Goal: Transaction & Acquisition: Purchase product/service

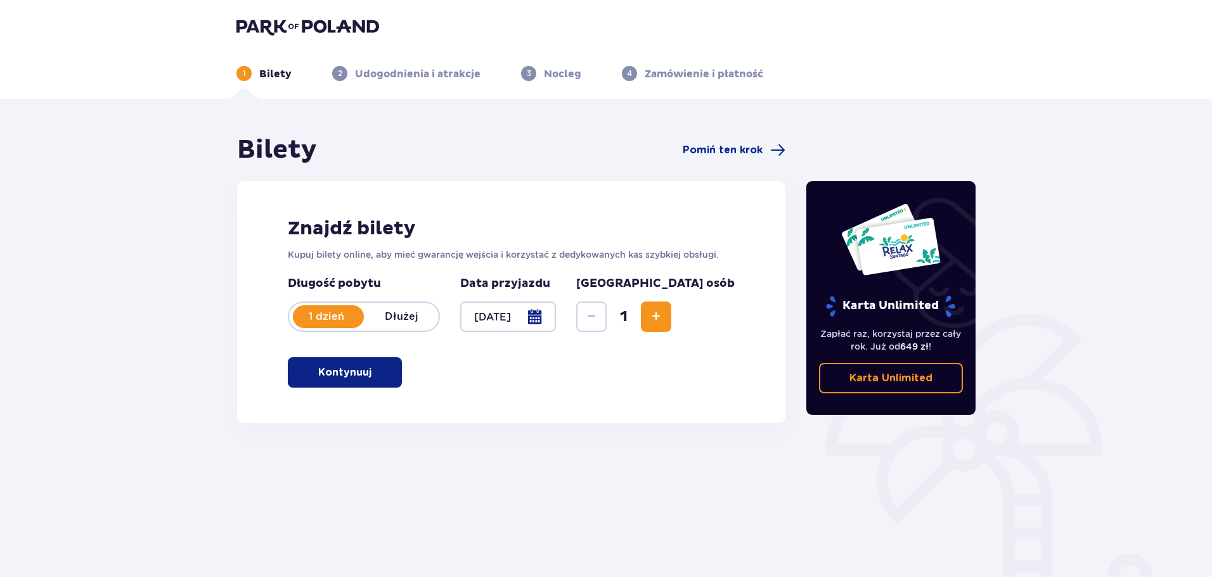
click at [368, 375] on span "button" at bounding box center [373, 372] width 15 height 15
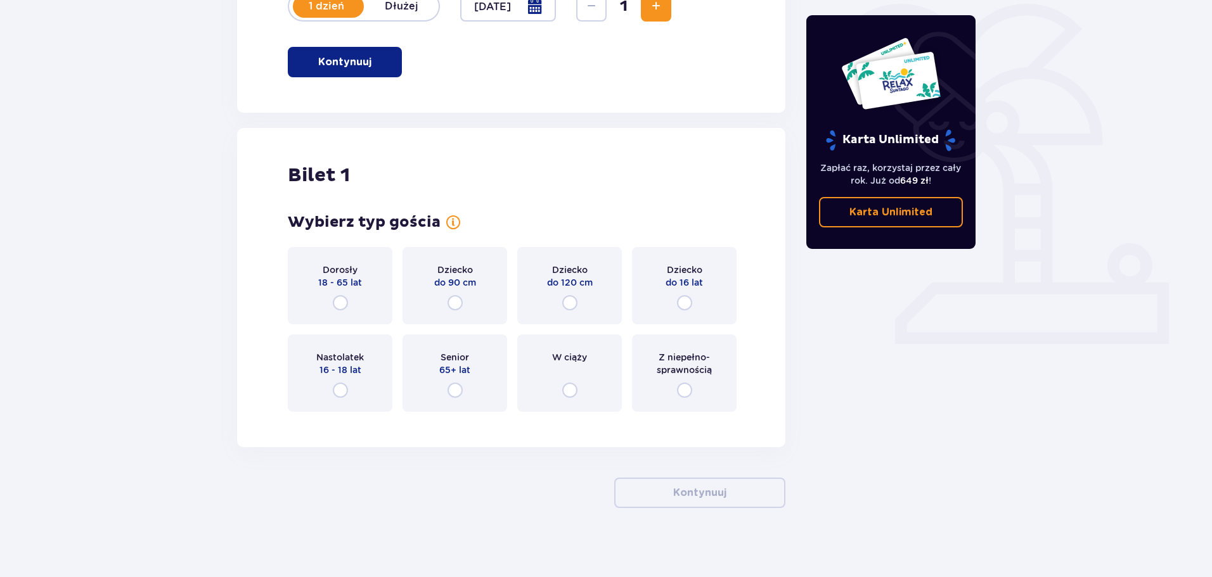
scroll to position [317, 0]
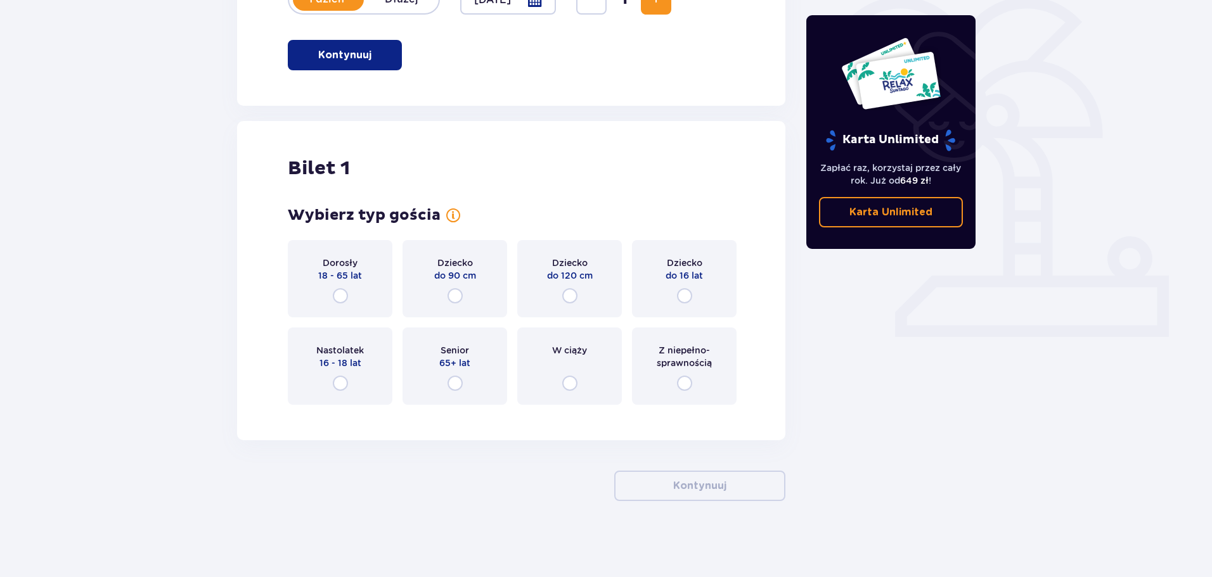
click at [353, 288] on div "Dorosły 18 - 65 lat" at bounding box center [340, 278] width 105 height 77
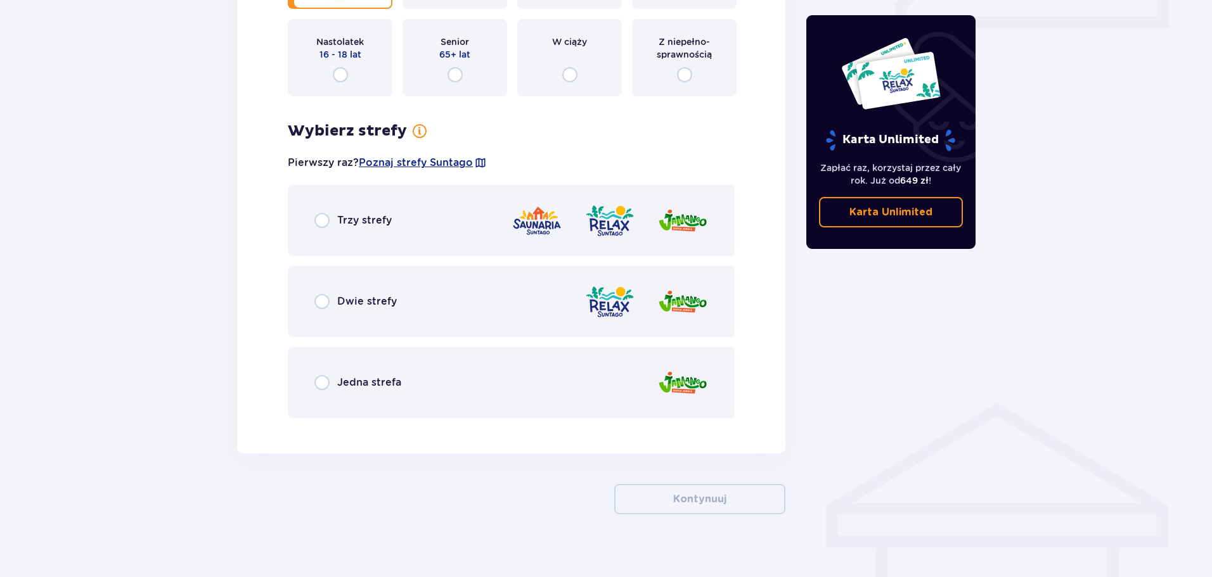
scroll to position [639, 0]
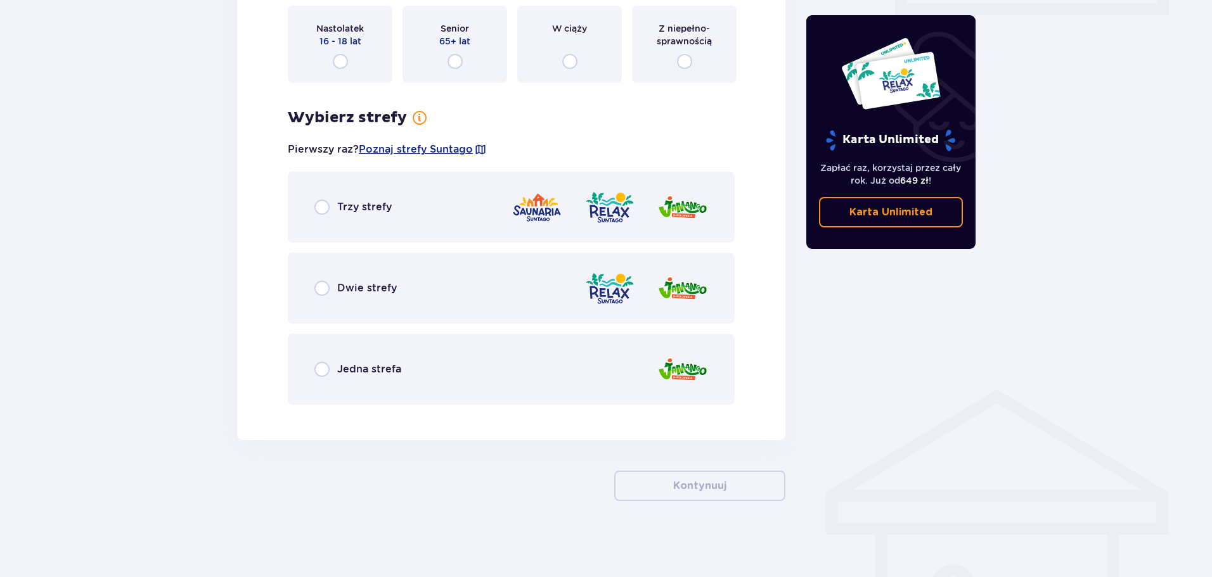
click at [497, 221] on div "Trzy strefy" at bounding box center [511, 207] width 447 height 71
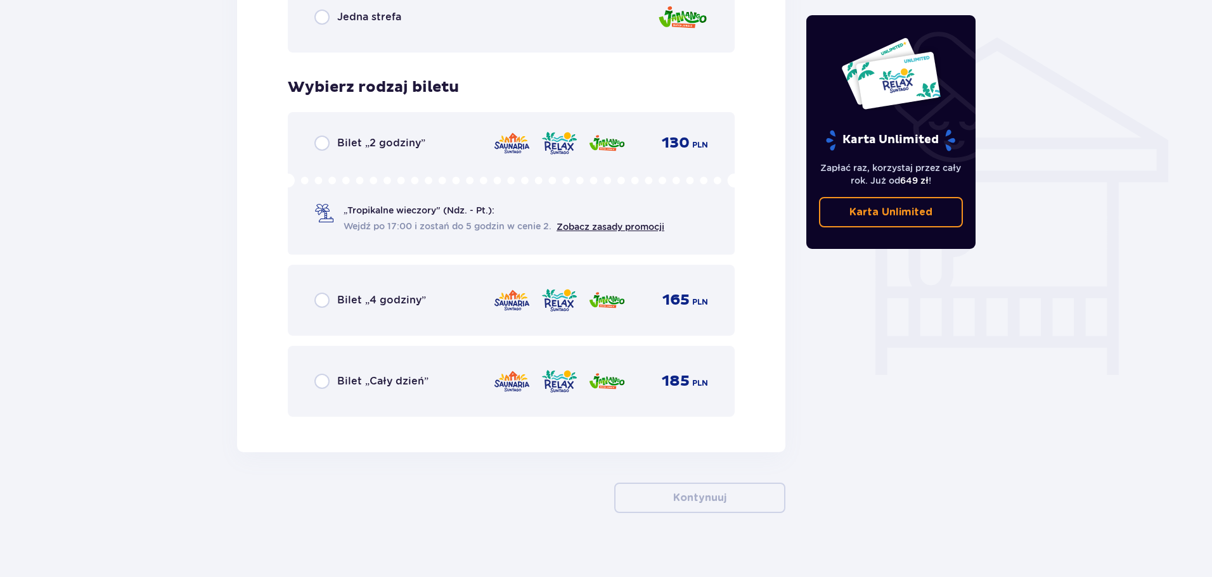
scroll to position [1004, 0]
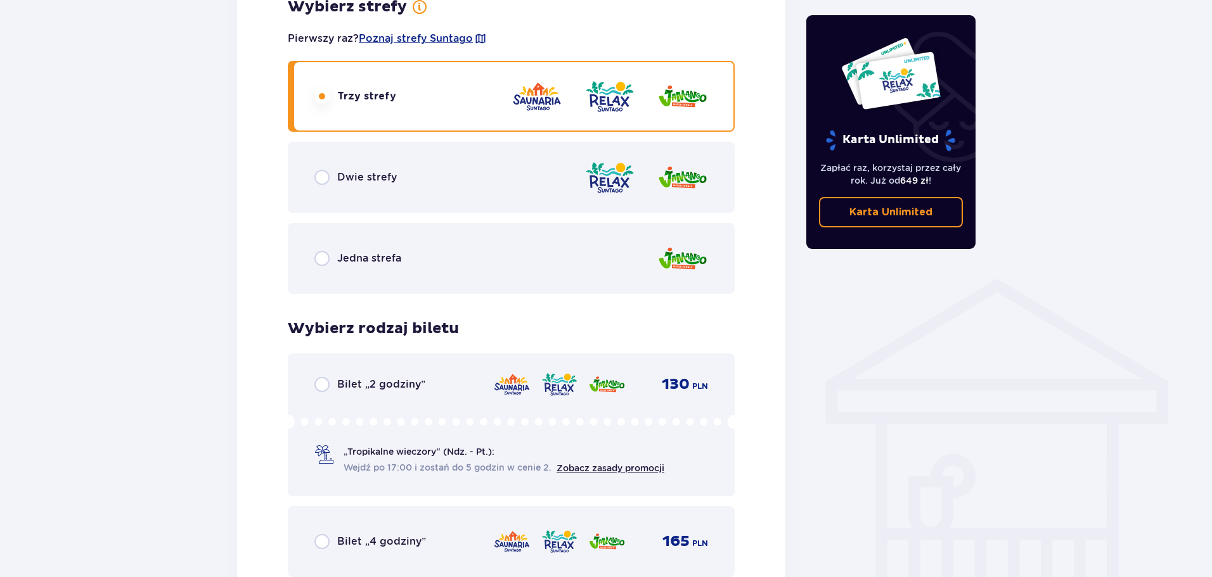
click at [460, 247] on div "Jedna strefa" at bounding box center [511, 258] width 447 height 71
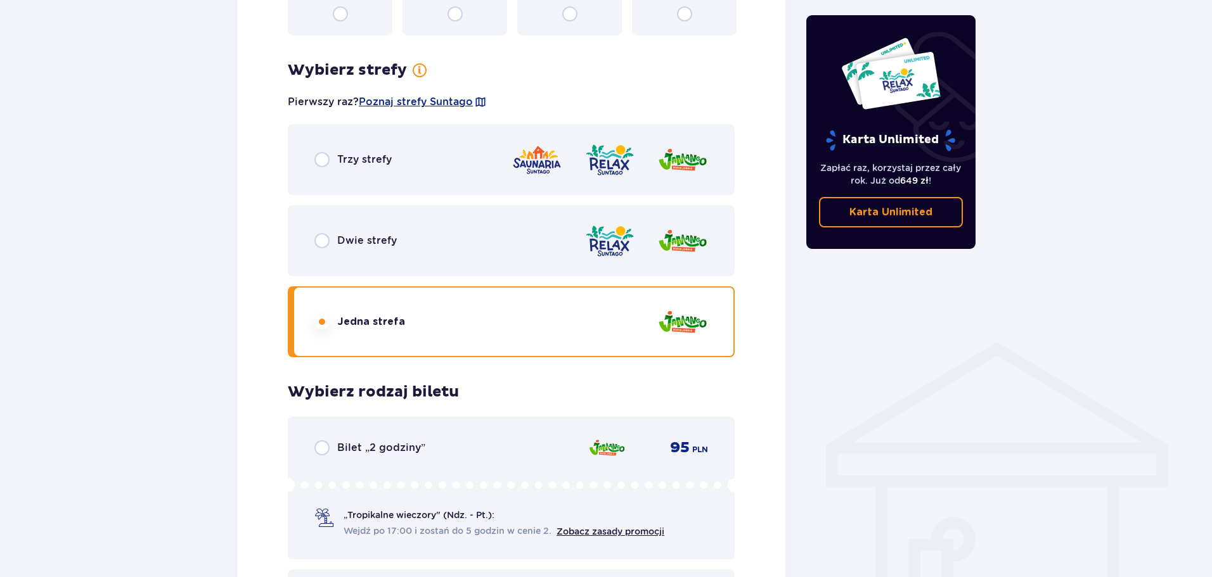
click at [496, 168] on div "Trzy strefy" at bounding box center [511, 159] width 447 height 71
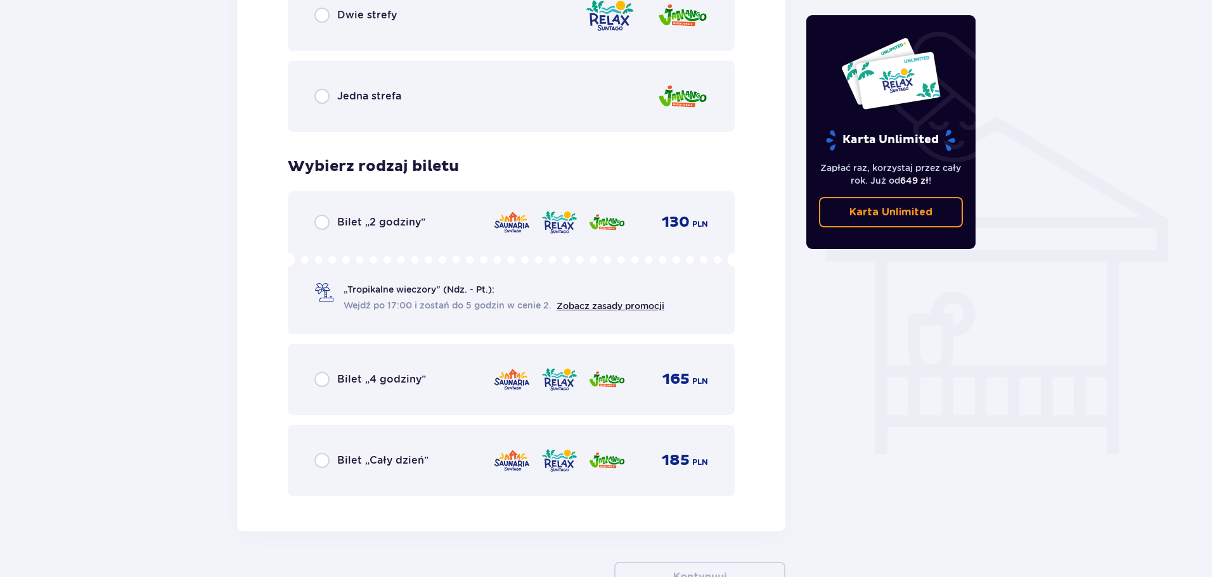
scroll to position [940, 0]
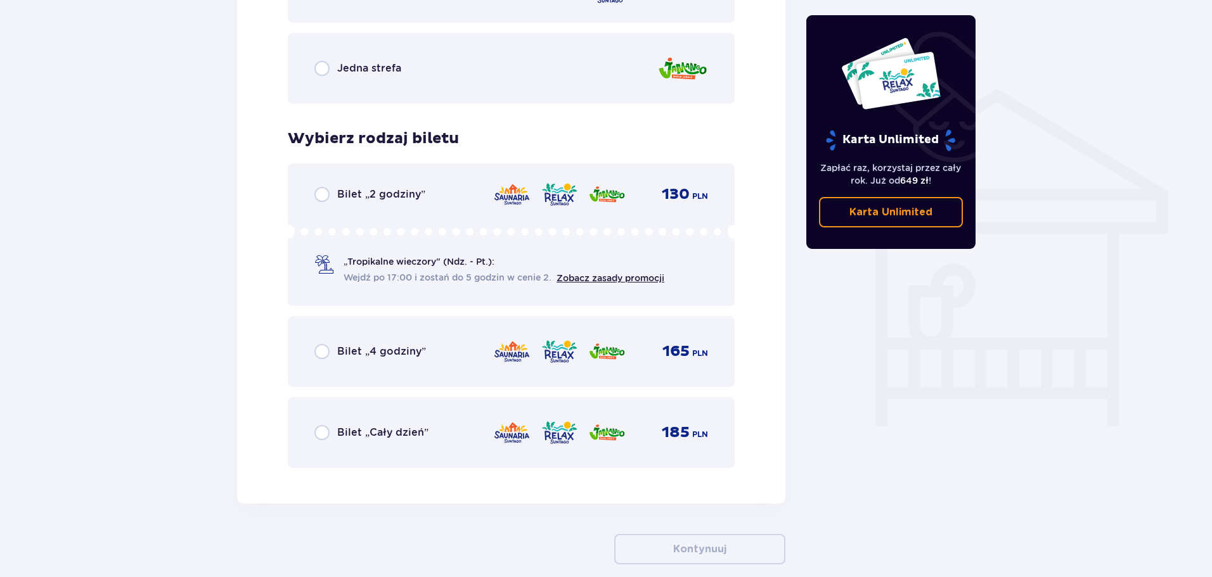
click at [521, 437] on img at bounding box center [511, 433] width 37 height 27
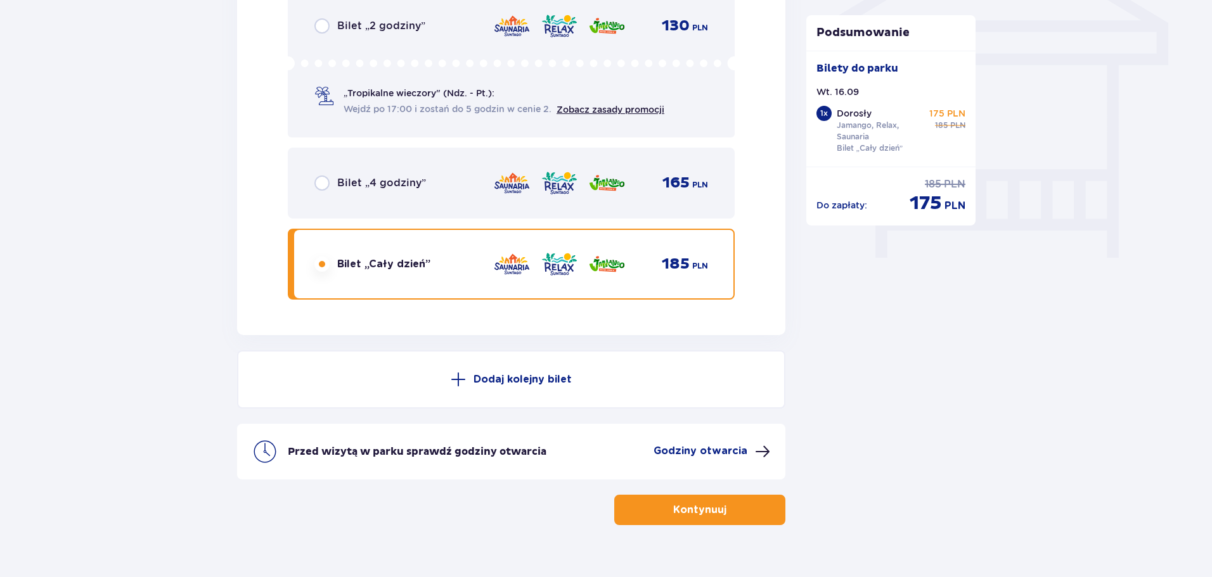
scroll to position [1006, 0]
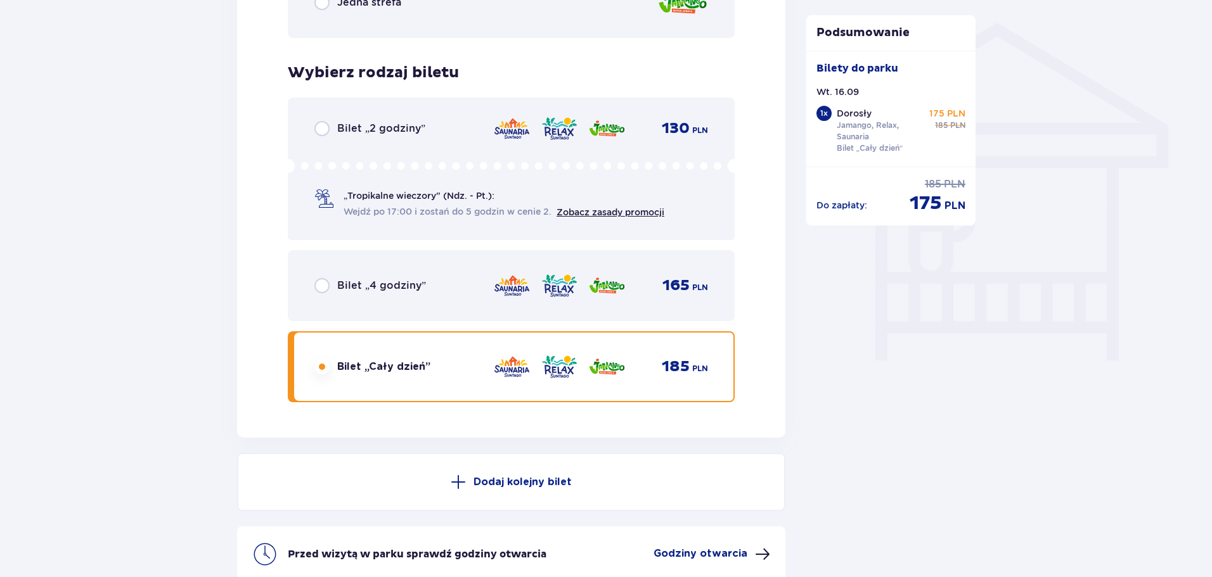
click at [494, 216] on span "Wejdź po 17:00 i zostań do 5 godzin w cenie 2." at bounding box center [447, 211] width 208 height 13
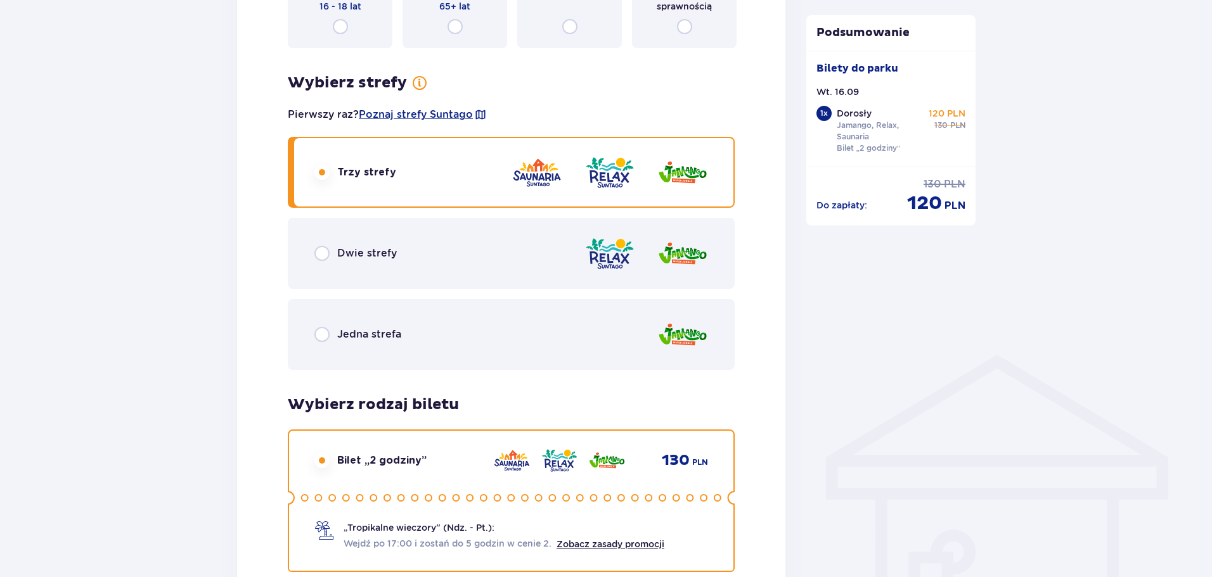
scroll to position [689, 0]
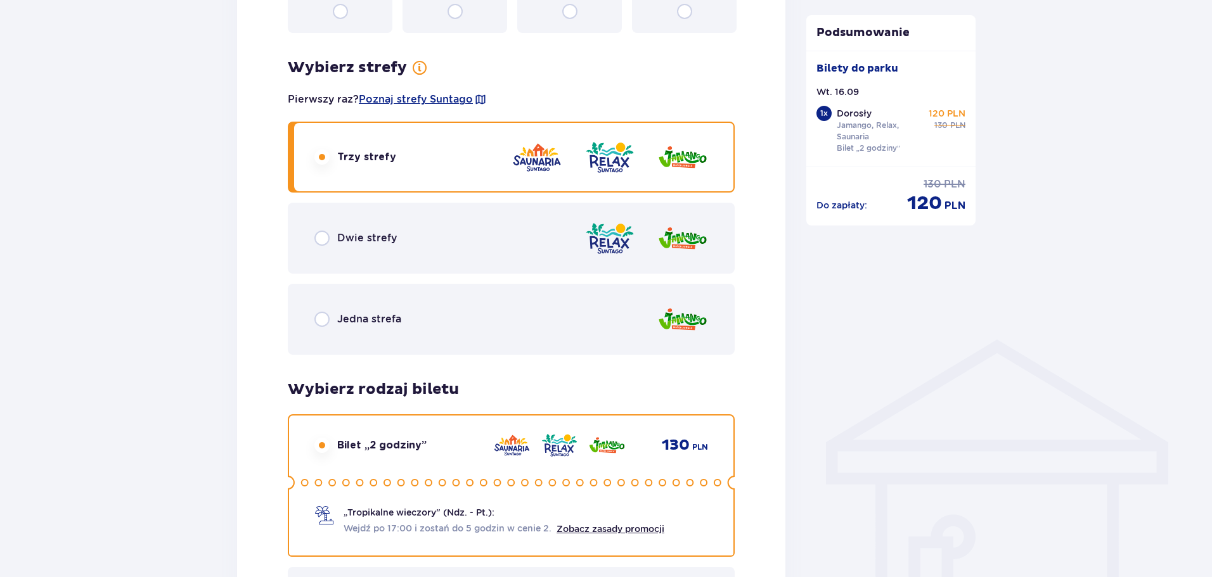
click at [471, 352] on div "Jedna strefa" at bounding box center [511, 319] width 447 height 71
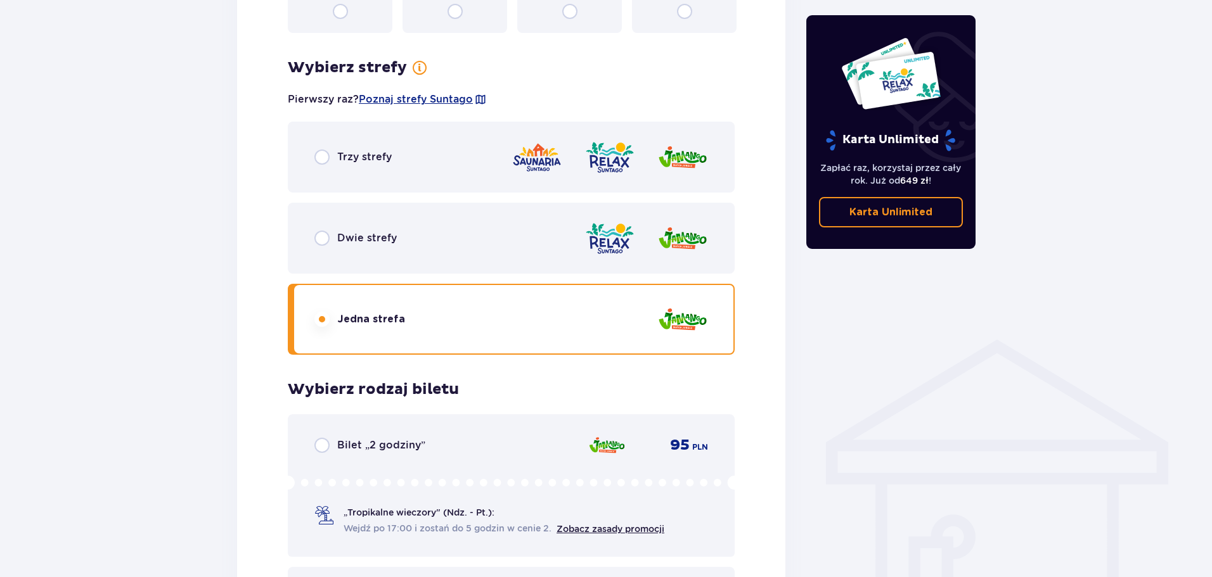
scroll to position [1004, 0]
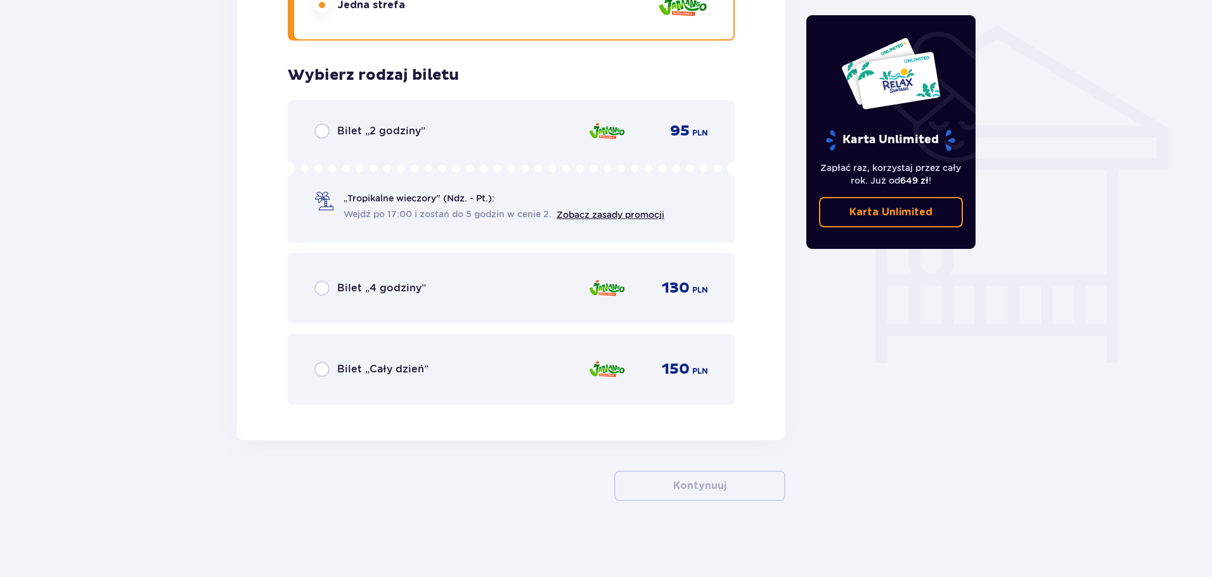
click at [471, 358] on div "Bilet „Cały dzień” 150 PLN" at bounding box center [511, 369] width 394 height 27
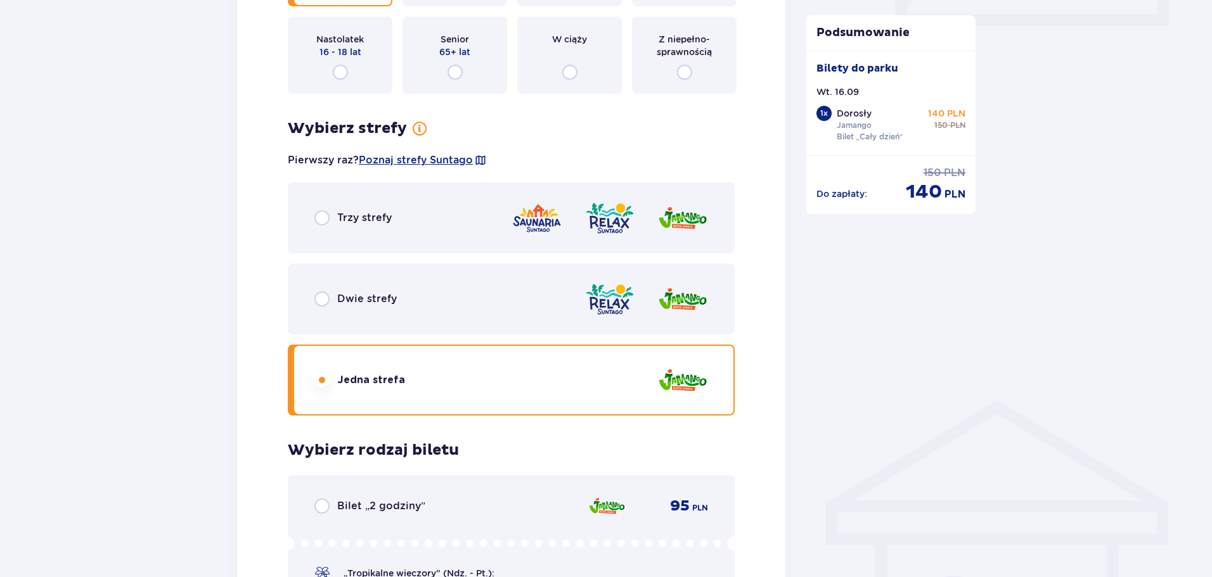
scroll to position [626, 0]
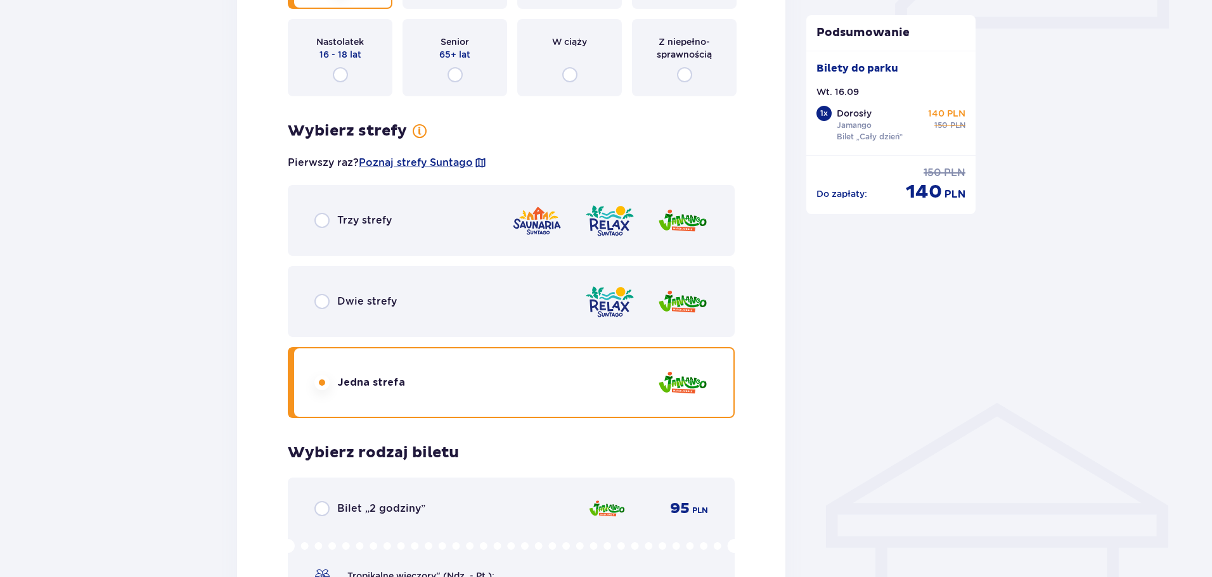
click at [490, 200] on div "Trzy strefy" at bounding box center [511, 220] width 447 height 71
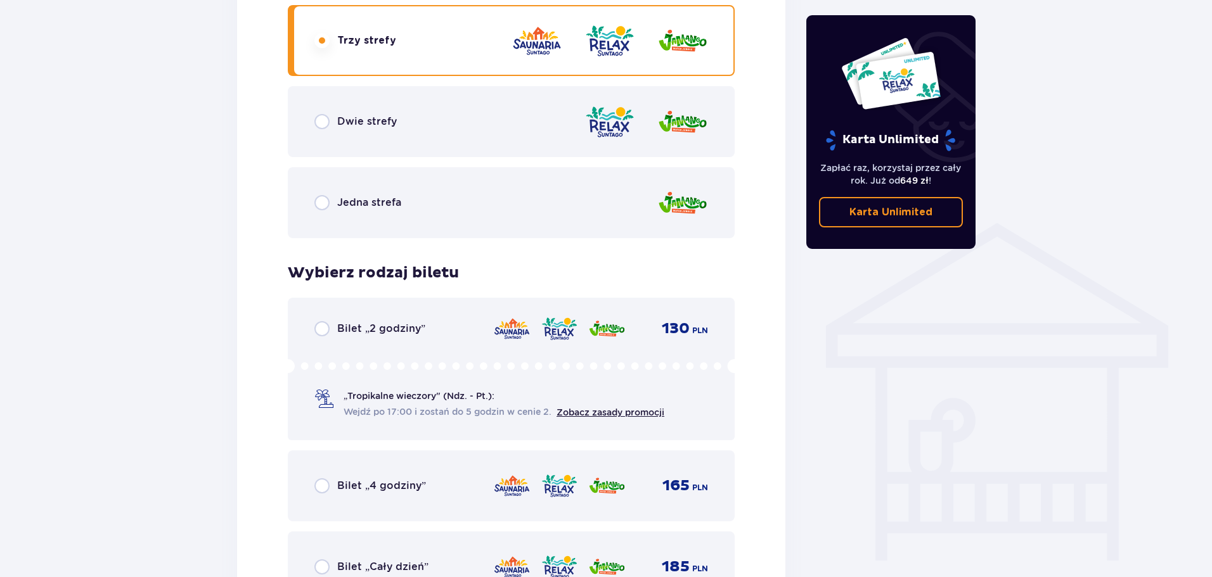
scroll to position [943, 0]
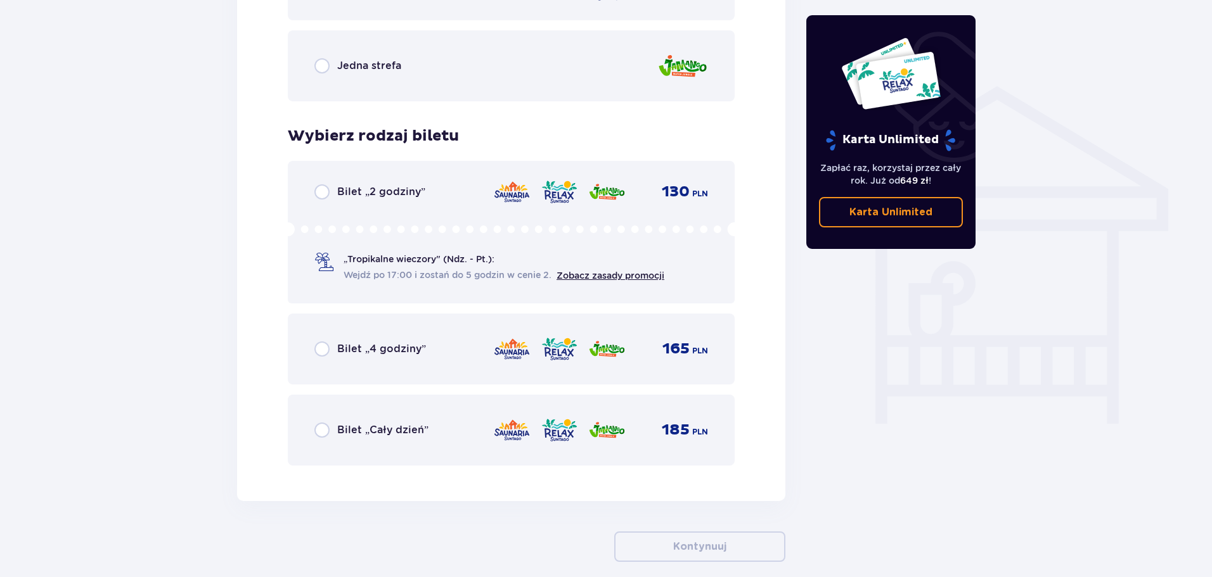
click at [508, 418] on img at bounding box center [511, 430] width 37 height 27
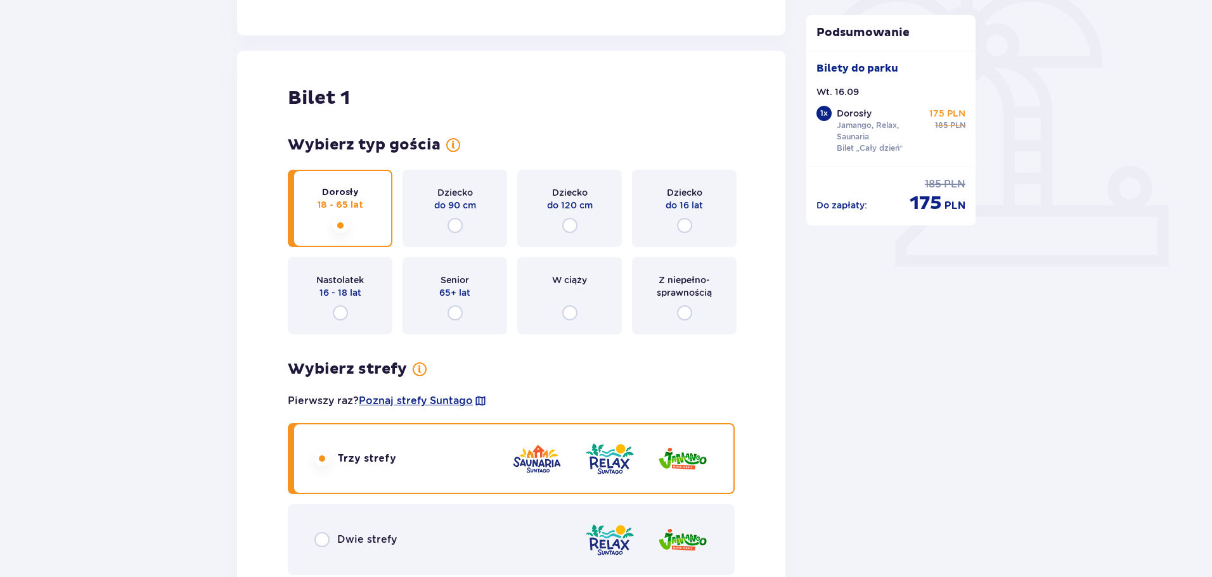
scroll to position [373, 0]
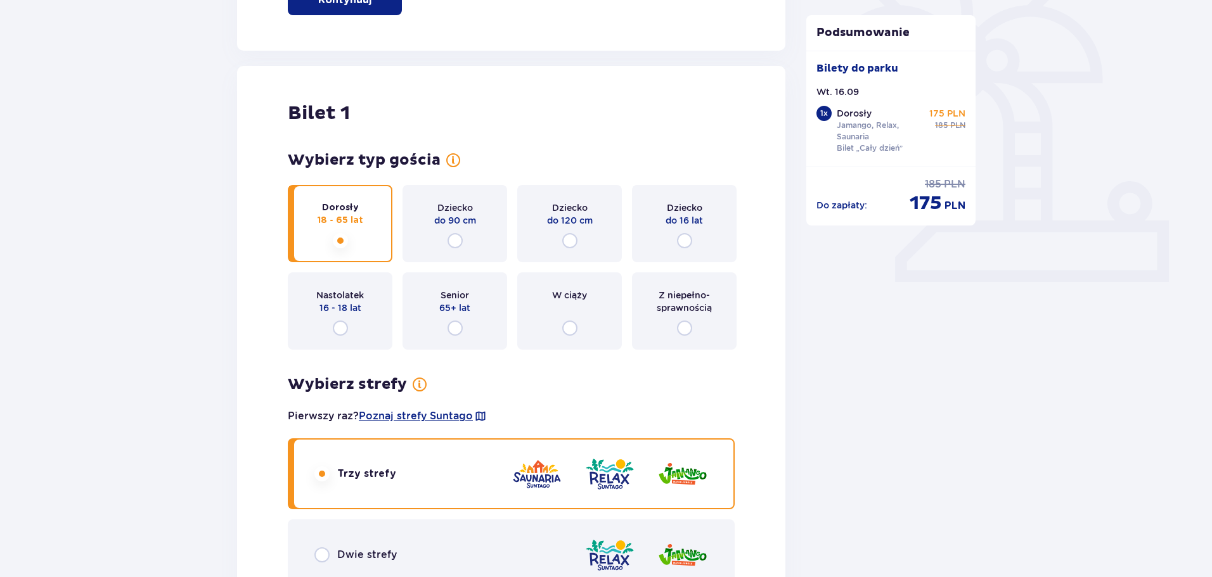
click at [715, 233] on div "Dziecko do 16 lat" at bounding box center [684, 223] width 105 height 77
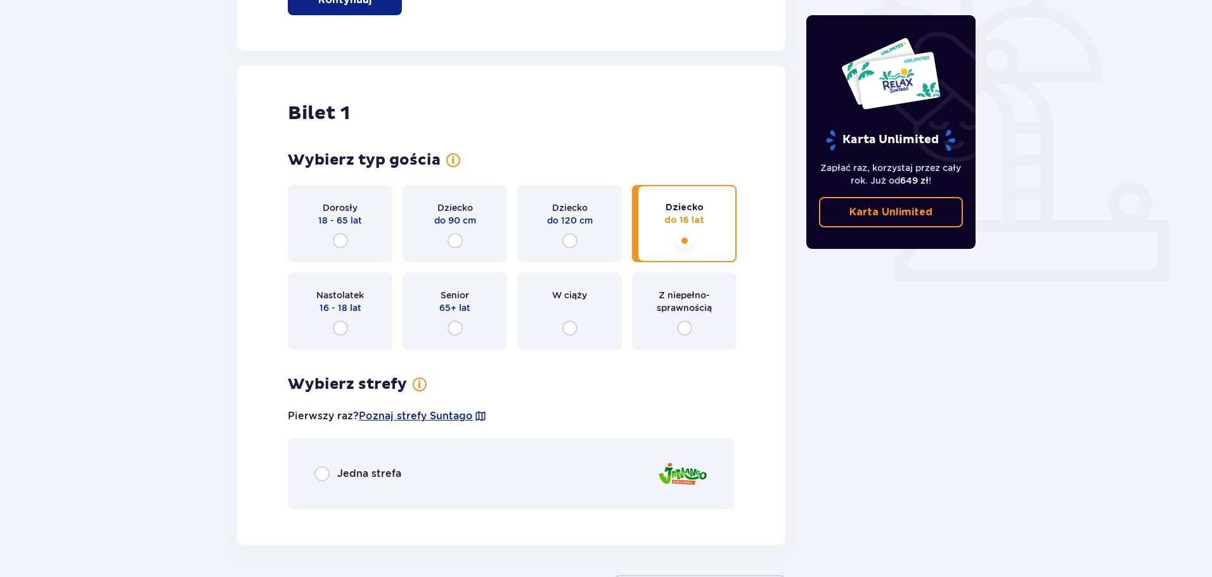
scroll to position [477, 0]
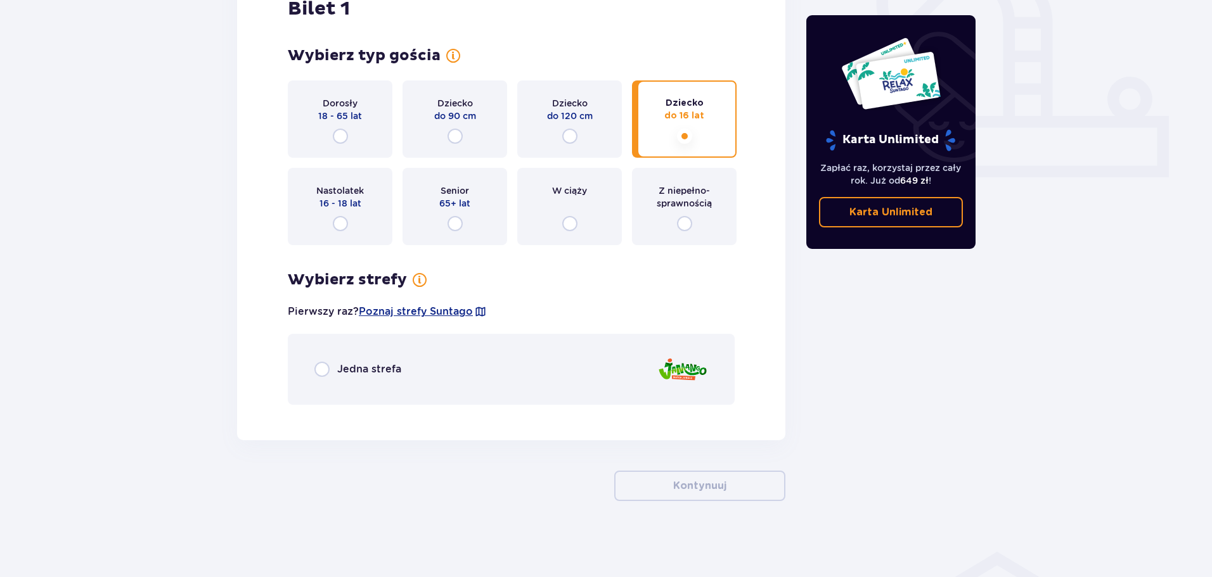
click at [558, 357] on div "Jedna strefa" at bounding box center [511, 369] width 447 height 71
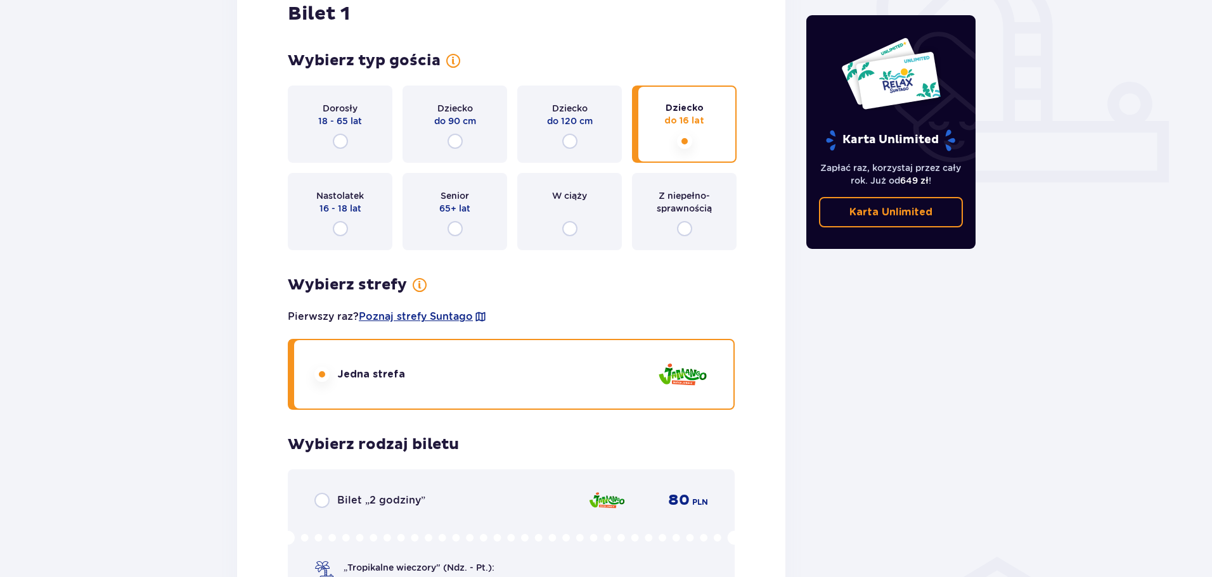
scroll to position [461, 0]
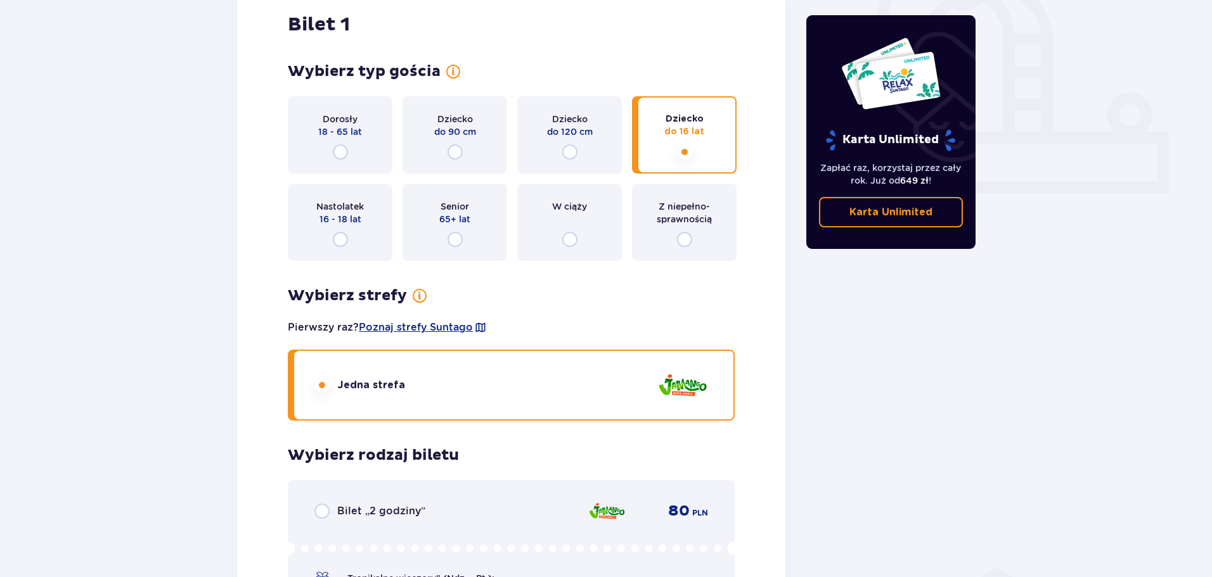
click at [574, 252] on div "W ciąży" at bounding box center [569, 222] width 105 height 77
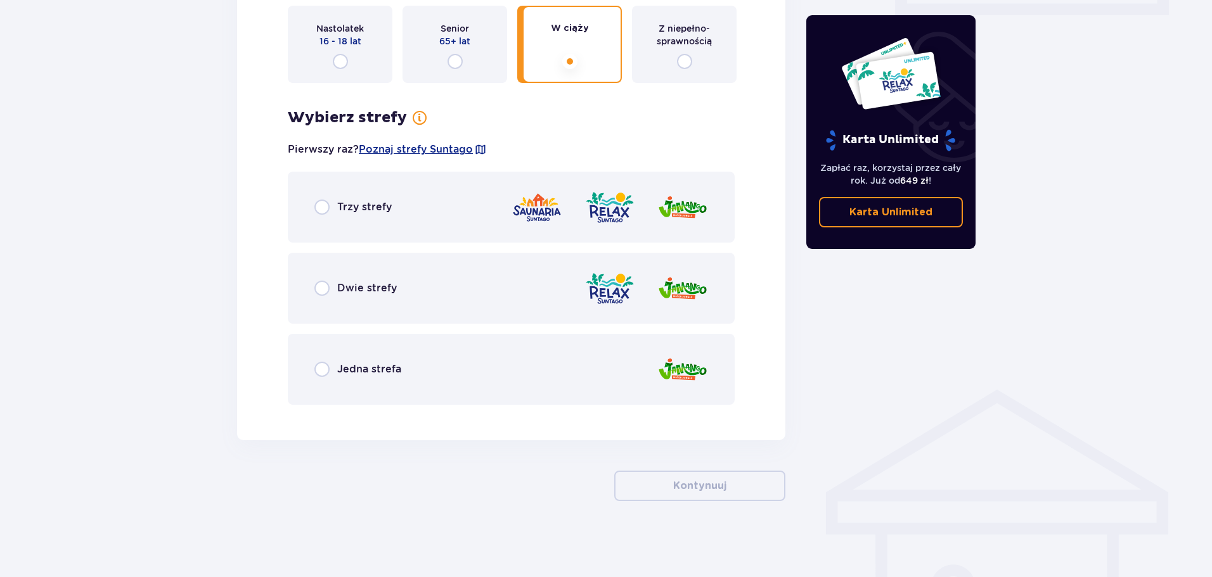
click at [509, 390] on div "Jedna strefa" at bounding box center [511, 369] width 447 height 71
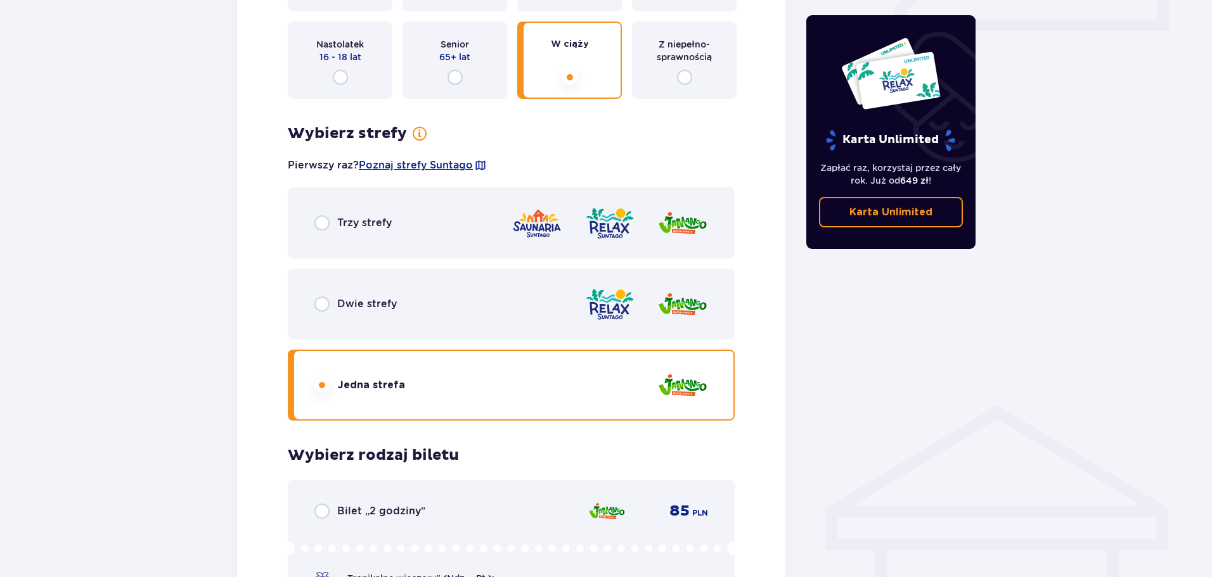
click at [519, 240] on img at bounding box center [536, 223] width 51 height 36
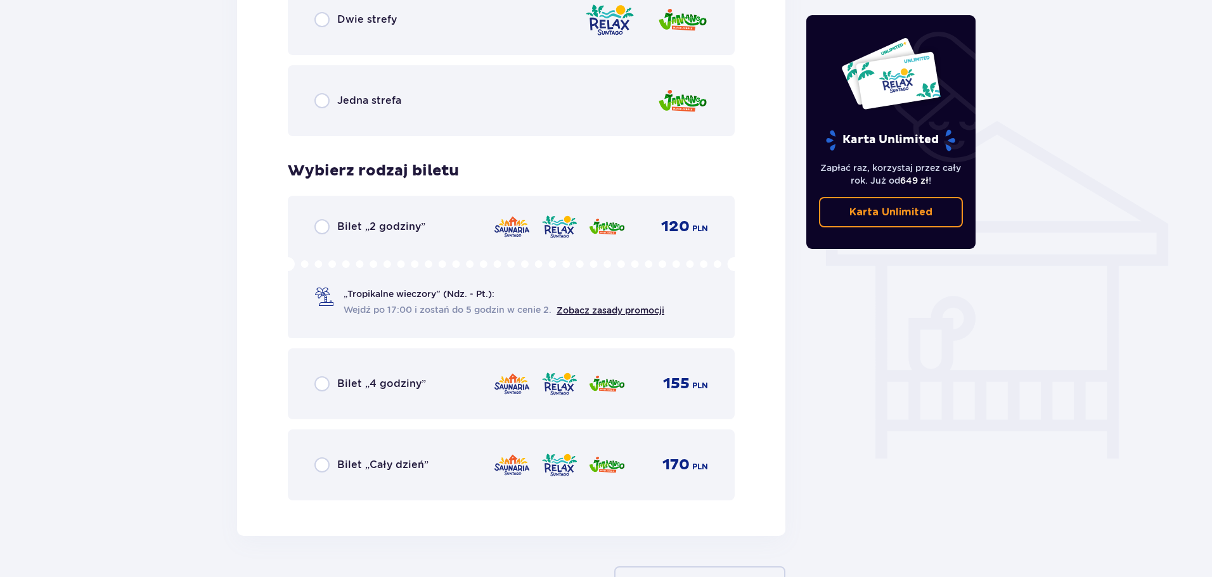
scroll to position [940, 0]
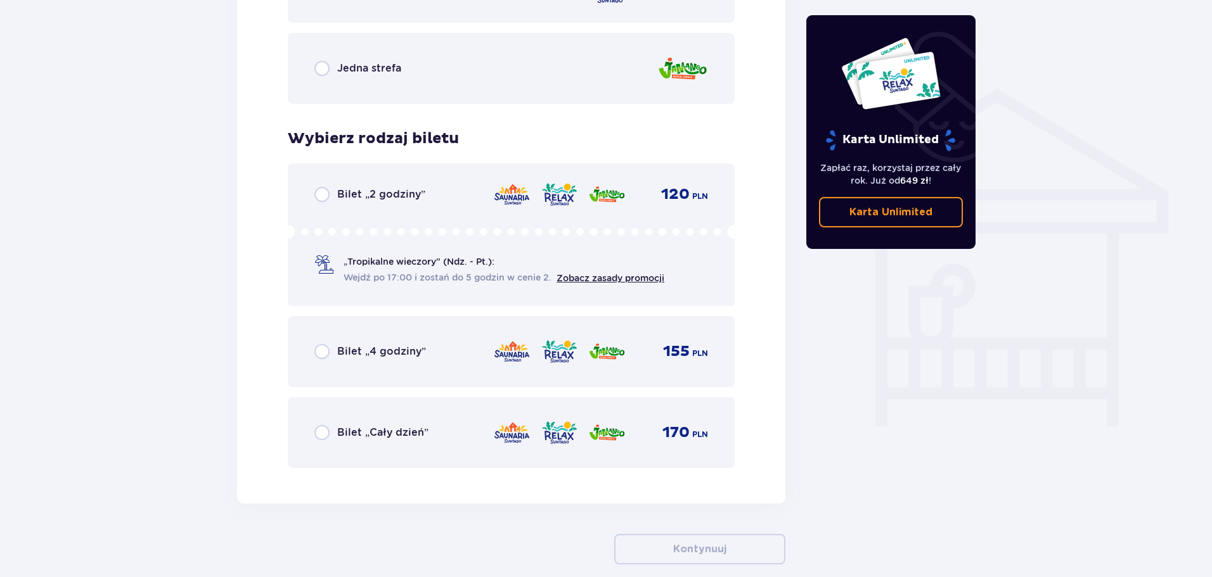
click at [508, 430] on img at bounding box center [511, 433] width 37 height 27
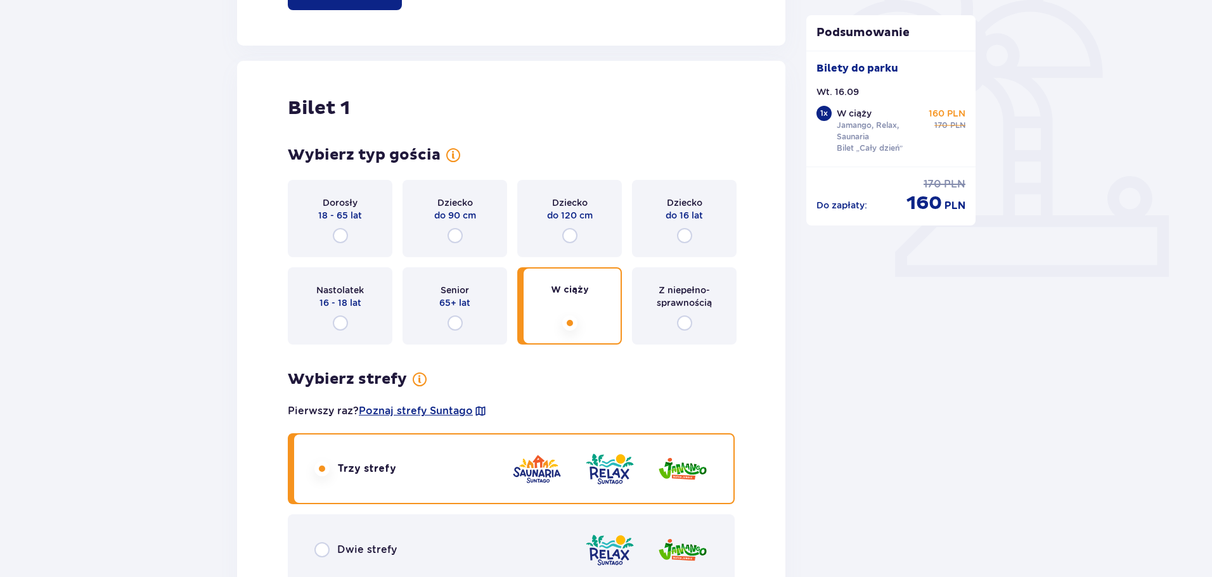
scroll to position [373, 0]
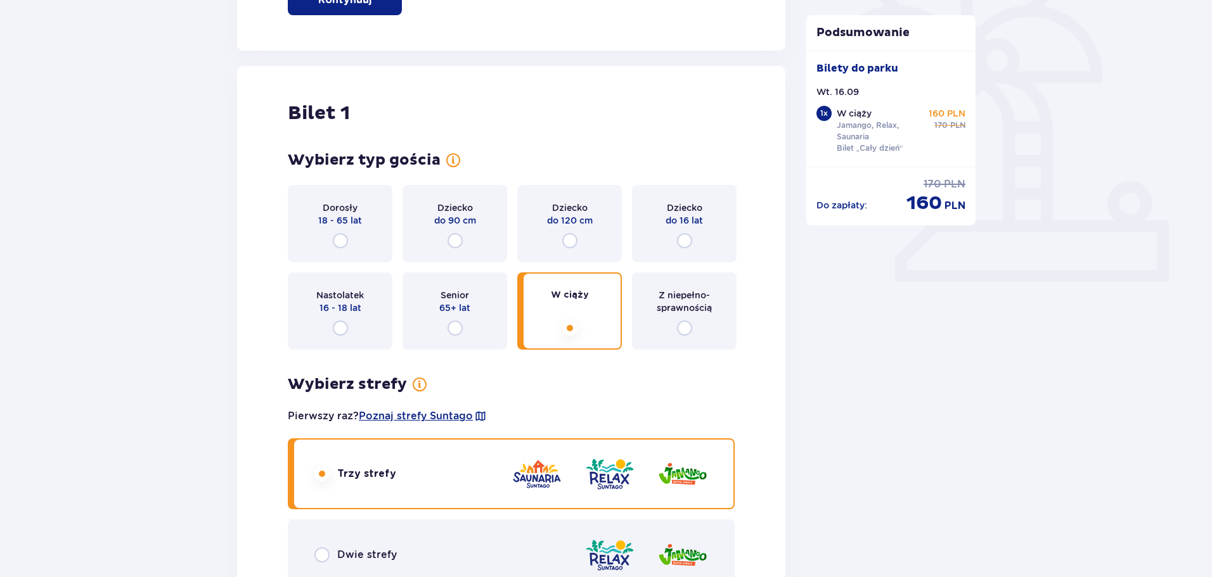
click at [700, 324] on div "Z niepełno­sprawnością" at bounding box center [684, 310] width 105 height 77
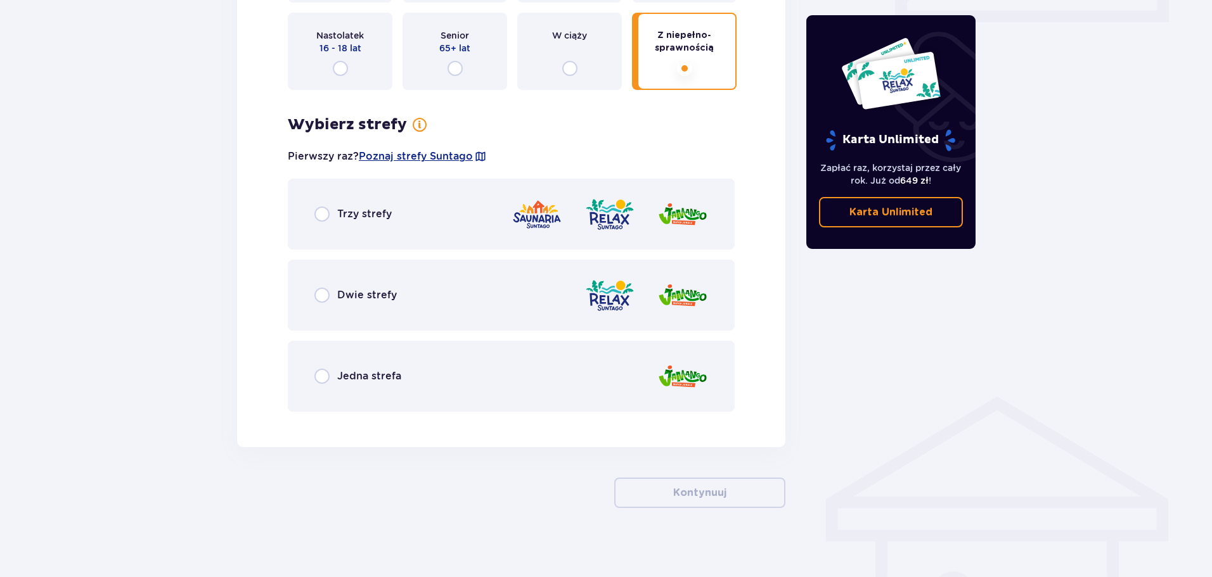
scroll to position [639, 0]
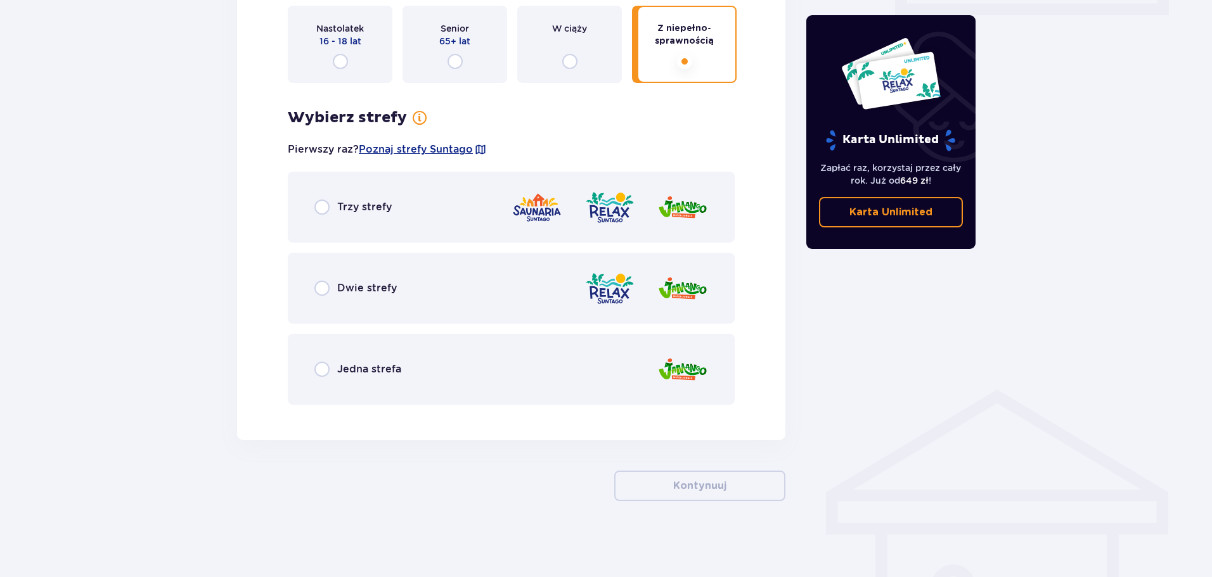
click at [500, 214] on div "Trzy strefy" at bounding box center [511, 207] width 447 height 71
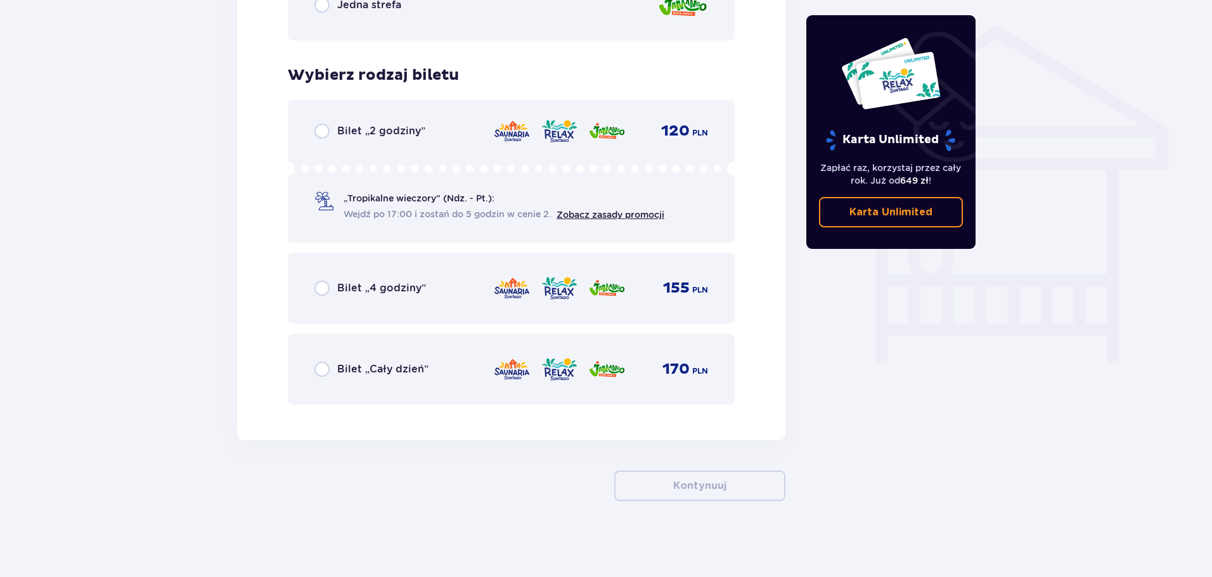
click at [548, 376] on img at bounding box center [559, 369] width 37 height 27
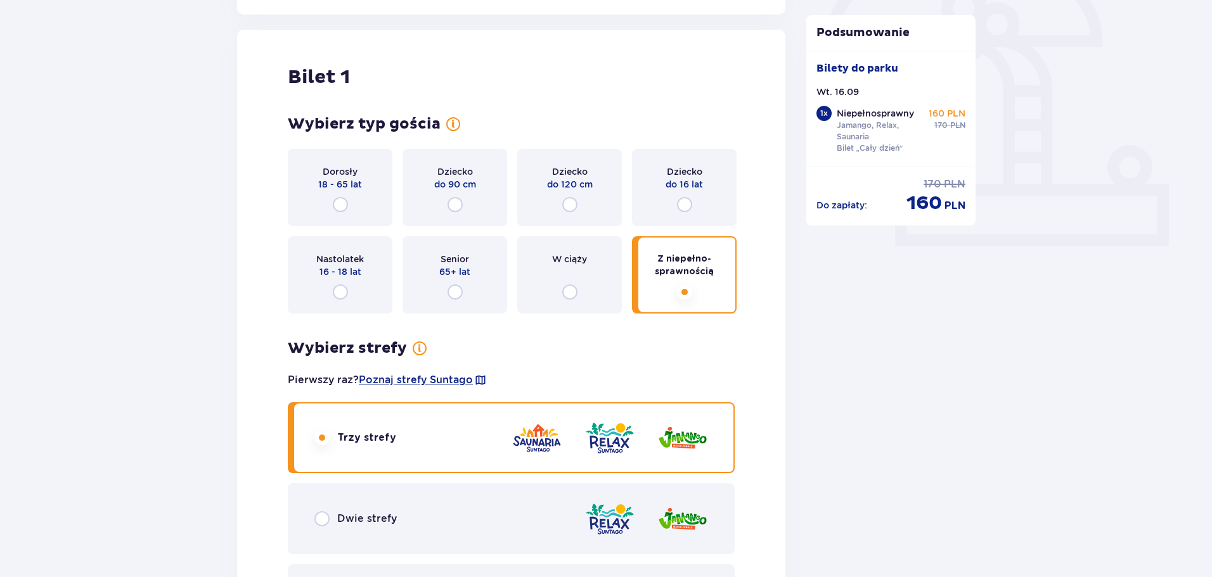
scroll to position [403, 0]
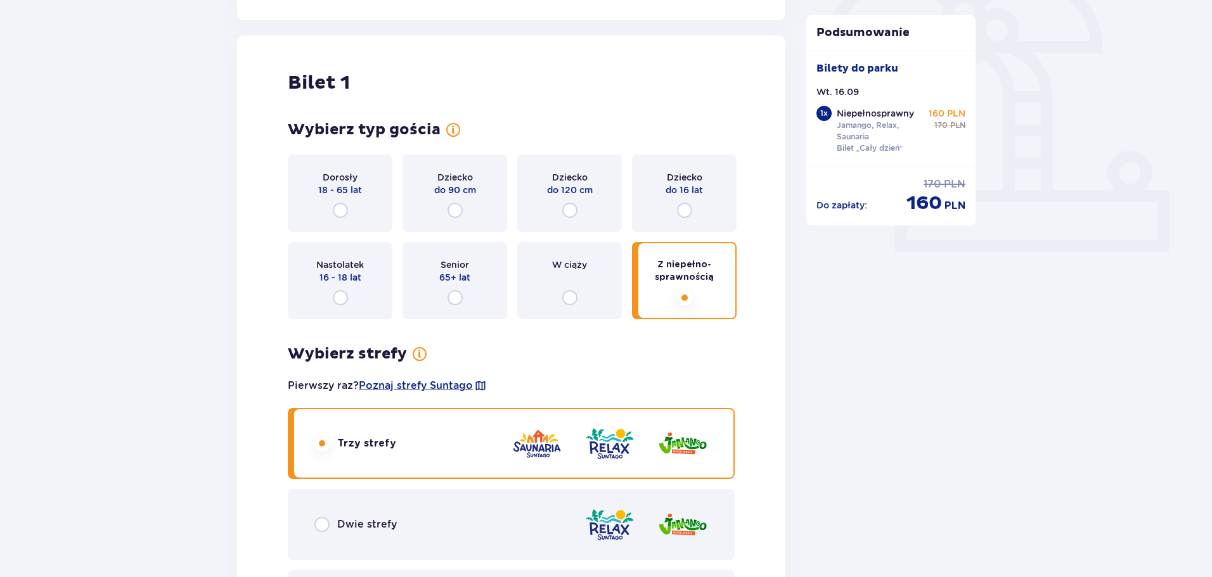
click at [352, 274] on p "16 - 18 lat" at bounding box center [340, 277] width 42 height 13
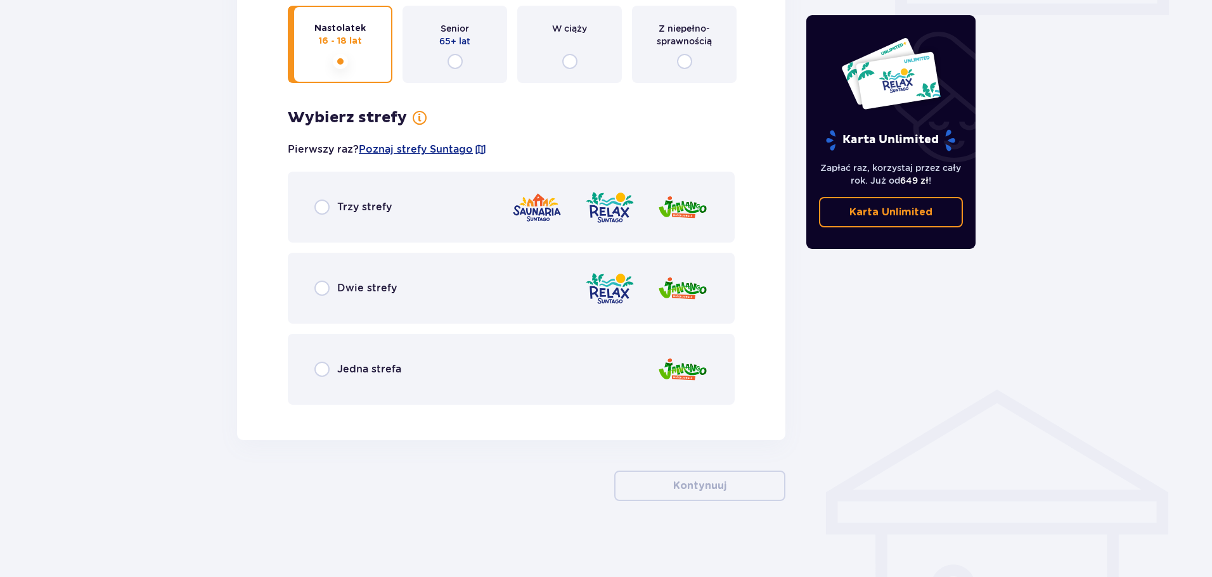
click at [414, 218] on div "Trzy strefy" at bounding box center [511, 207] width 447 height 71
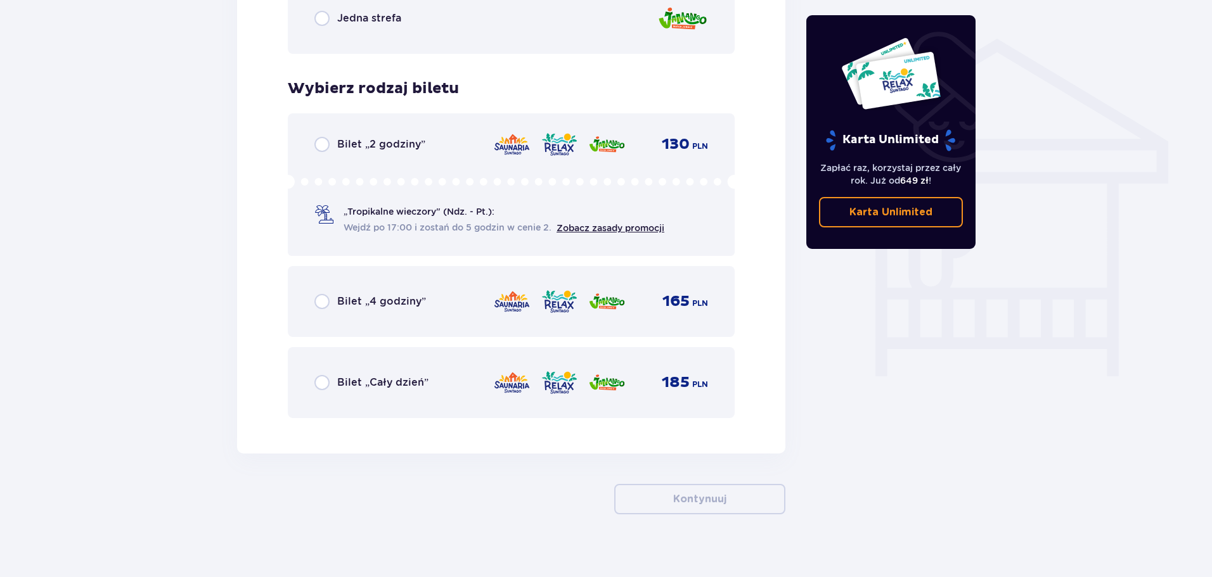
scroll to position [1004, 0]
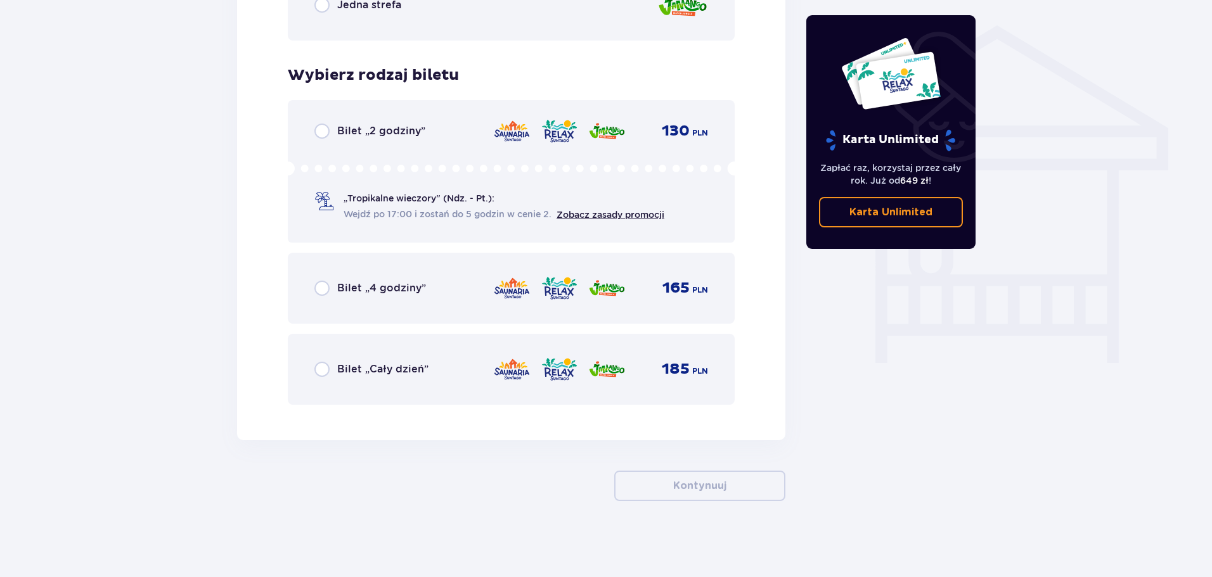
click at [606, 363] on img at bounding box center [606, 369] width 37 height 27
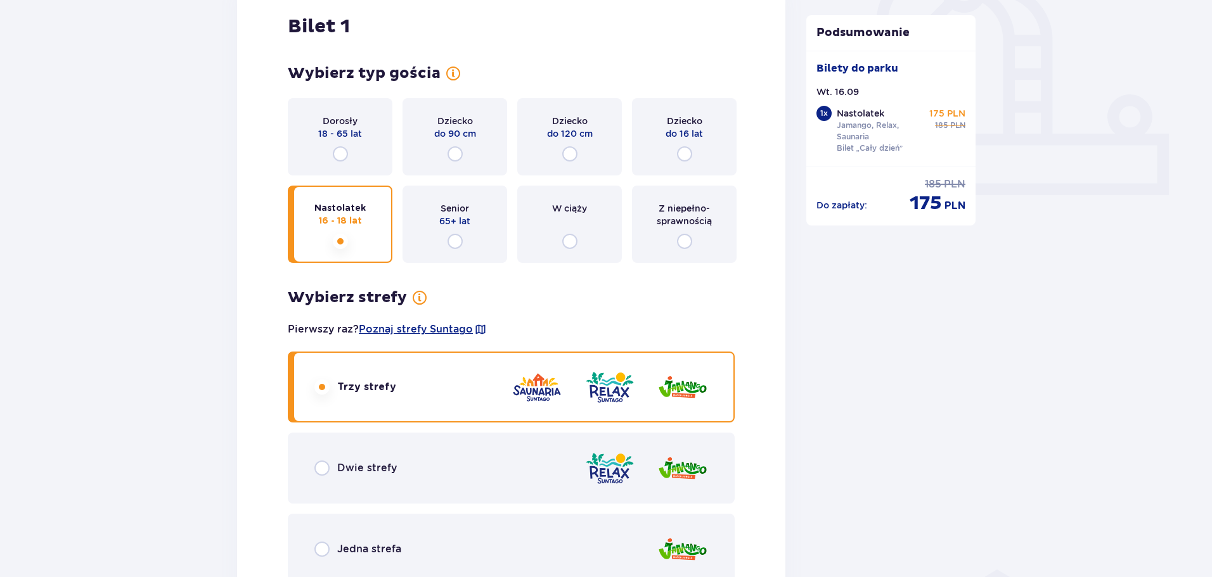
scroll to position [459, 0]
